Goal: Obtain resource: Obtain resource

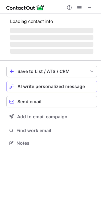
scroll to position [142, 101]
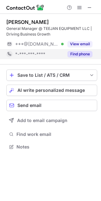
click at [76, 52] on button "Find phone" at bounding box center [79, 54] width 25 height 6
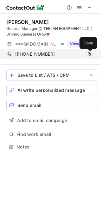
click at [88, 53] on span at bounding box center [88, 54] width 5 height 5
click at [90, 54] on span at bounding box center [88, 54] width 5 height 5
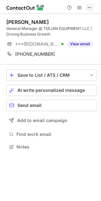
click at [90, 6] on span at bounding box center [89, 7] width 5 height 5
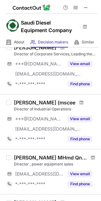
scroll to position [303, 0]
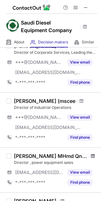
click at [90, 156] on span at bounding box center [92, 156] width 4 height 5
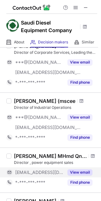
click at [78, 172] on button "View email" at bounding box center [79, 173] width 25 height 6
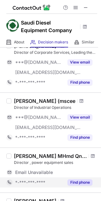
click at [81, 182] on button "Find phone" at bounding box center [79, 183] width 25 height 6
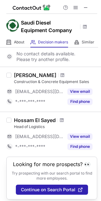
scroll to position [421, 0]
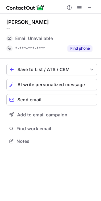
scroll to position [3, 3]
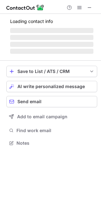
click at [78, 49] on span "‌" at bounding box center [51, 51] width 83 height 5
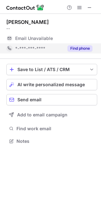
click at [78, 47] on button "Find phone" at bounding box center [79, 48] width 25 height 6
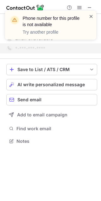
click at [89, 15] on span at bounding box center [90, 16] width 5 height 6
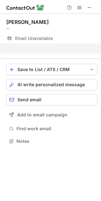
click at [90, 8] on div "Phone number for this profile is not available Try another profile" at bounding box center [50, 27] width 101 height 47
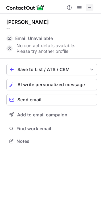
click at [89, 7] on span at bounding box center [89, 7] width 5 height 5
